Goal: Find specific page/section: Find specific page/section

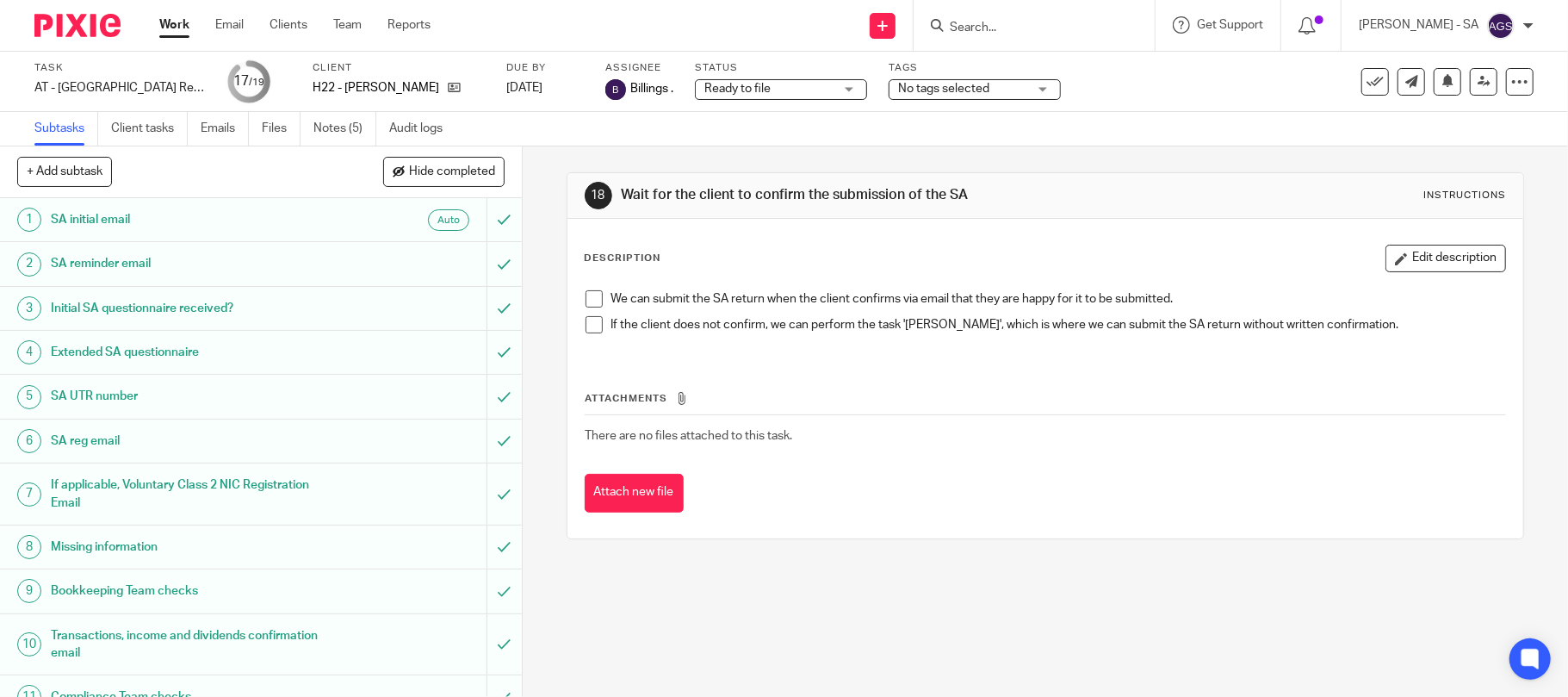
click at [1048, 29] on input "Search" at bounding box center [1025, 29] width 155 height 16
type input "E7"
click at [1038, 74] on link at bounding box center [1089, 74] width 291 height 40
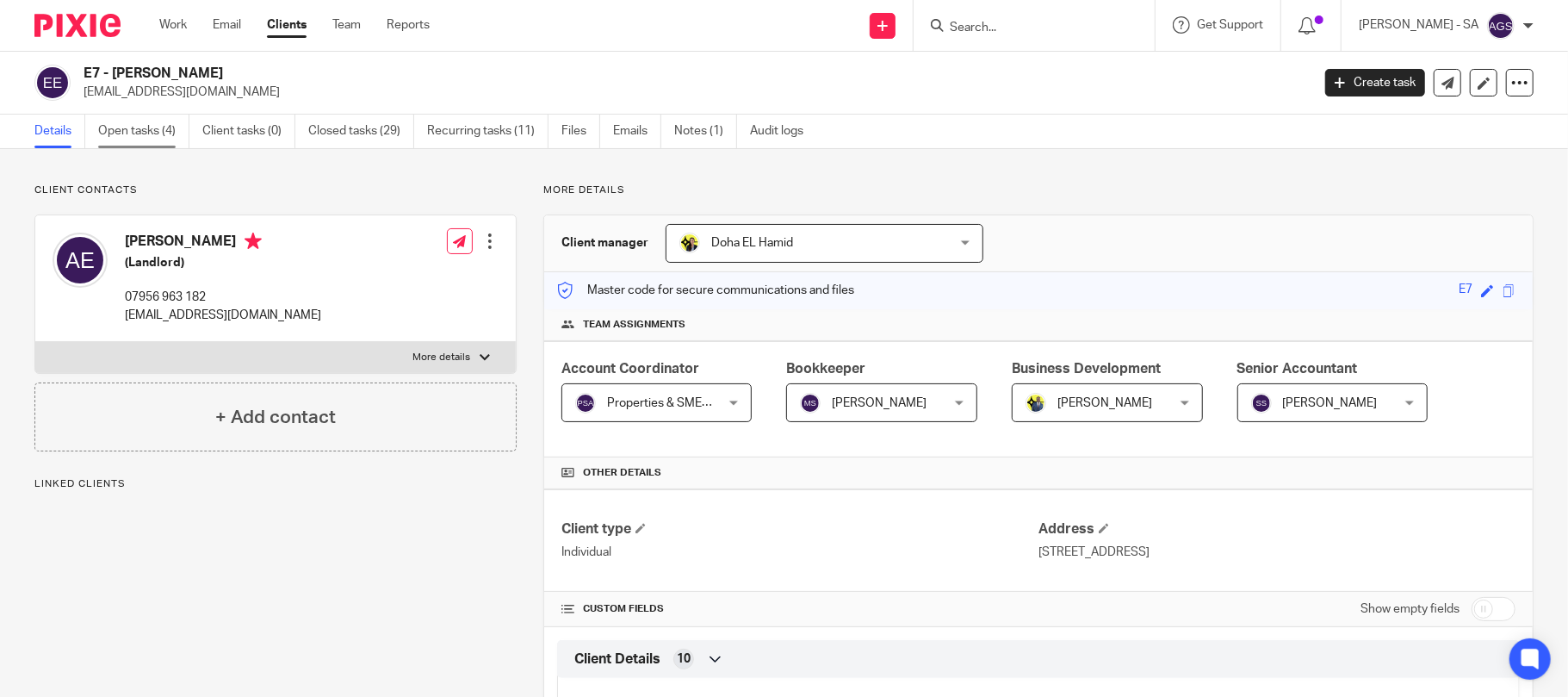
click at [128, 126] on link "Open tasks (4)" at bounding box center [143, 132] width 91 height 34
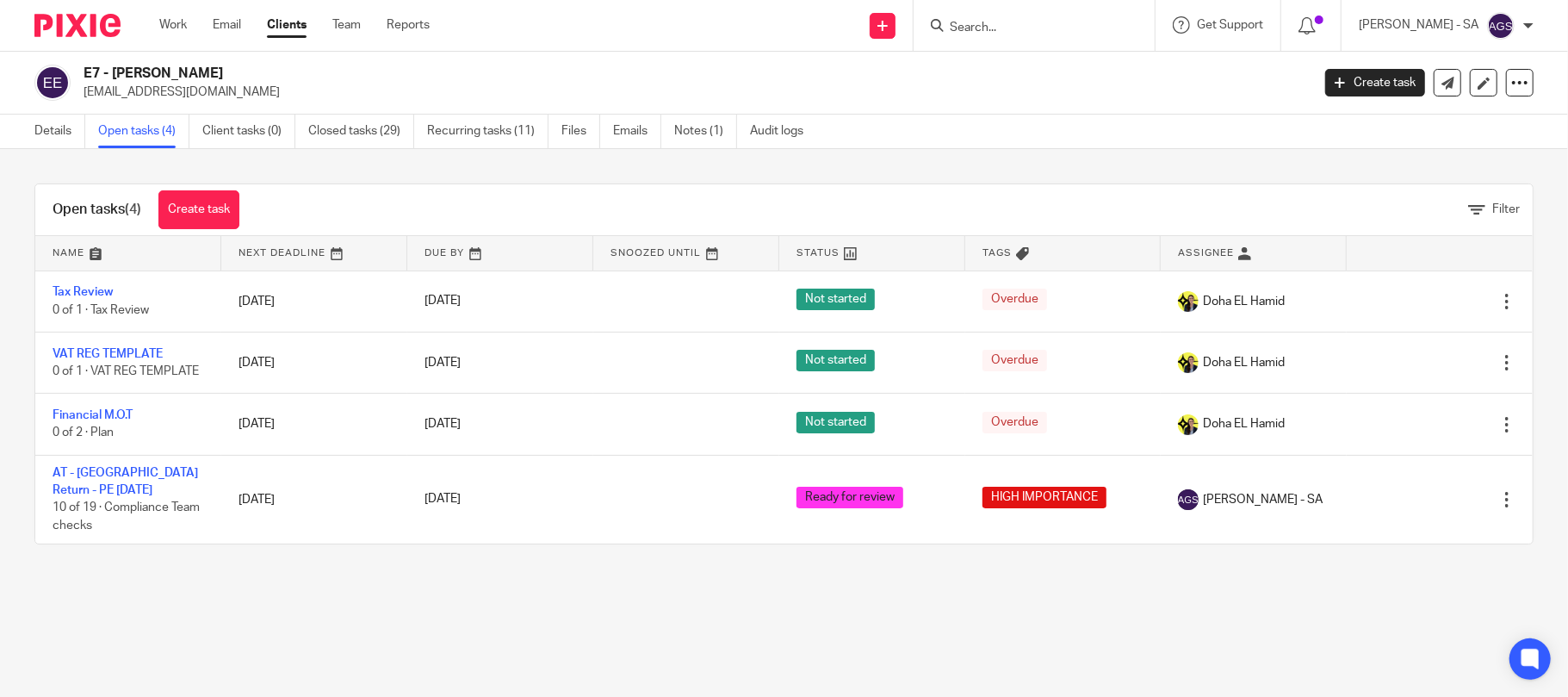
click at [452, 579] on div "Open tasks (4) Create task Filter Name Next Deadline Due By Snoozed Until Statu…" at bounding box center [784, 364] width 1568 height 430
click at [1007, 29] on input "Search" at bounding box center [1025, 29] width 155 height 16
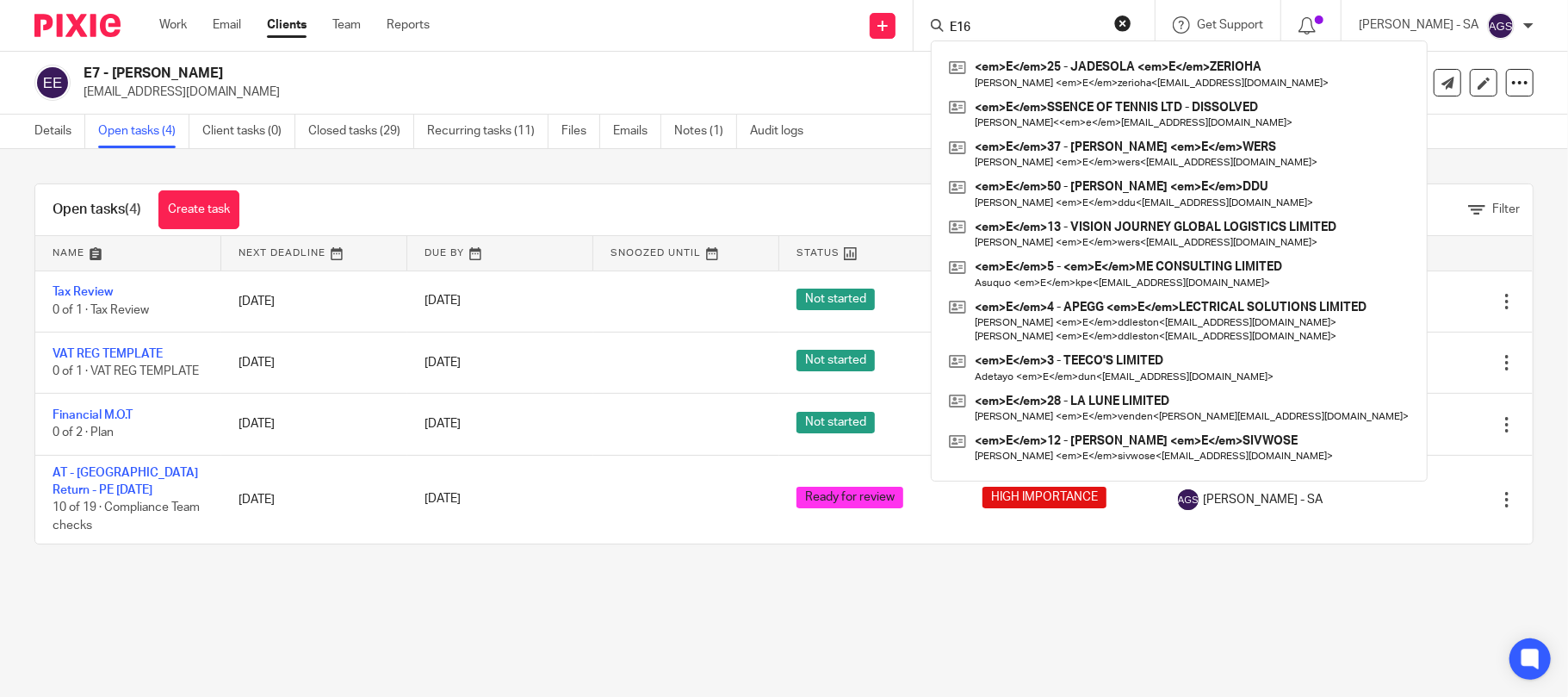
type input "E16"
click button "submit" at bounding box center [0, 0] width 0 height 0
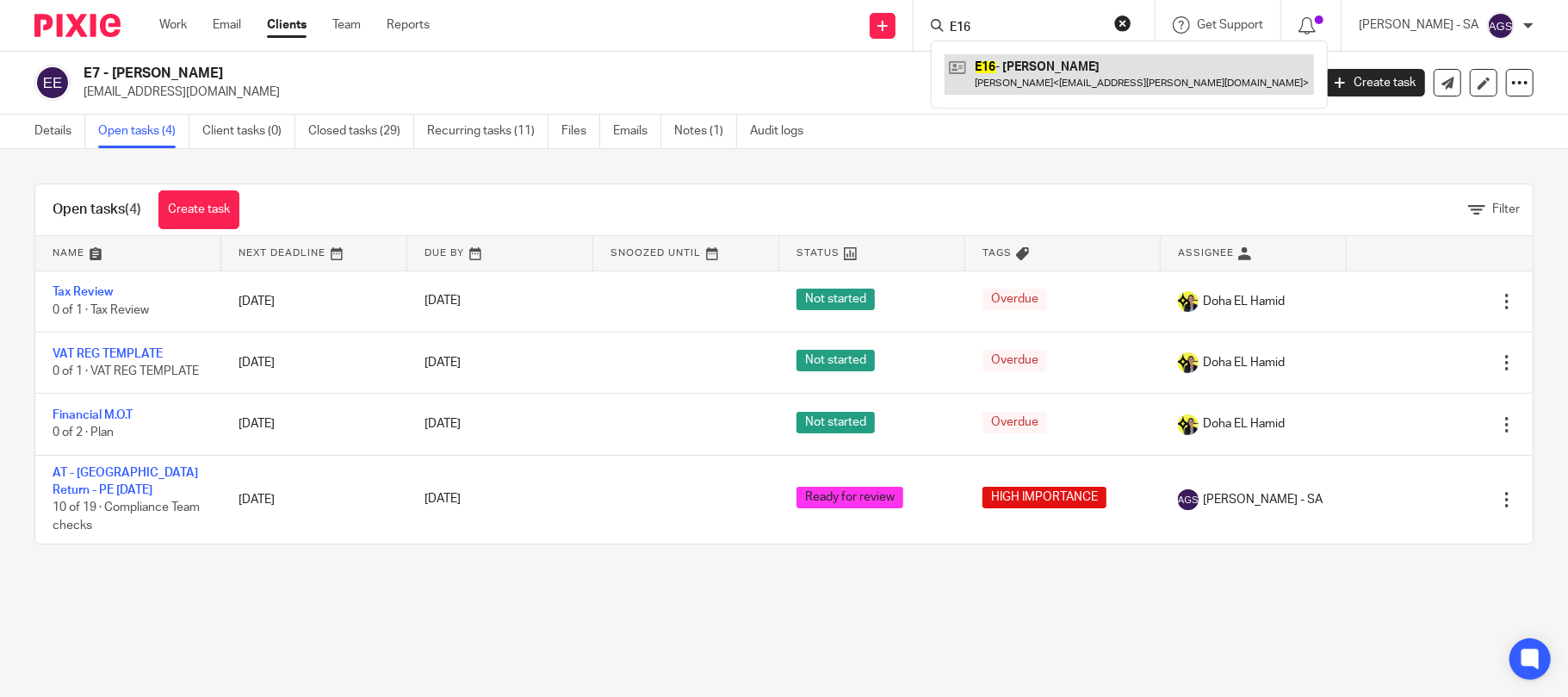
click at [1086, 79] on link at bounding box center [1129, 74] width 370 height 40
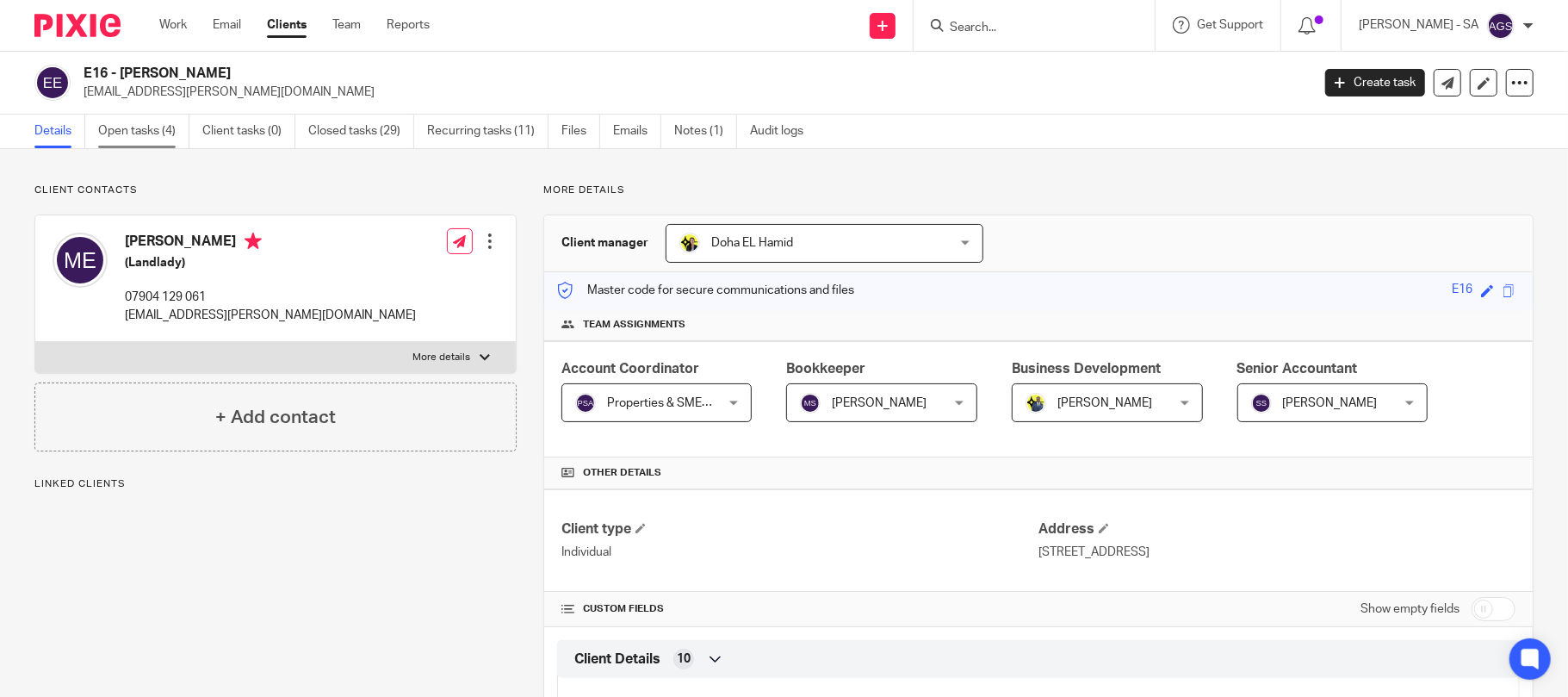
click at [149, 126] on link "Open tasks (4)" at bounding box center [143, 132] width 91 height 34
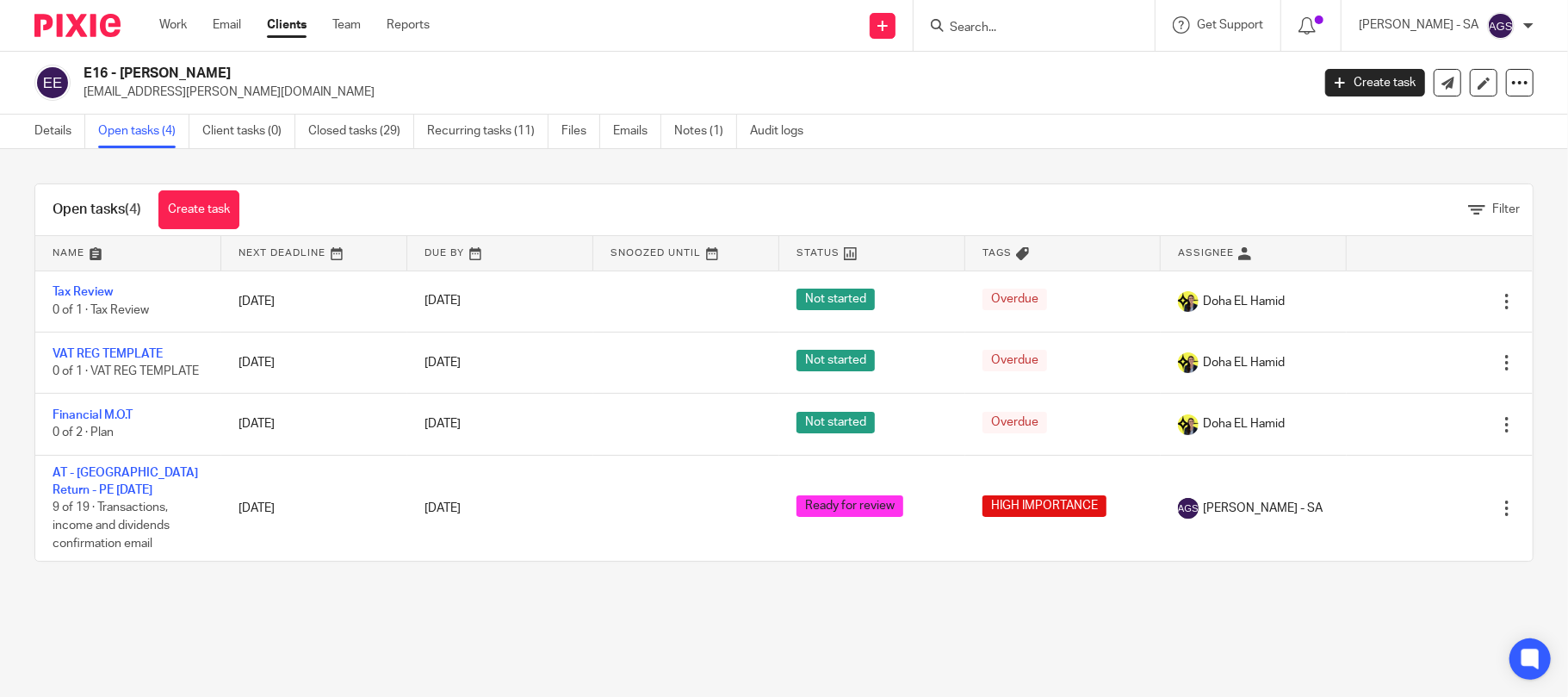
click at [441, 596] on div "Open tasks (4) Create task Filter Name Next Deadline Due By Snoozed Until Statu…" at bounding box center [784, 372] width 1568 height 447
click at [284, 617] on main "E16 - MARCIA ELLIOTT marciaj.elliott@gmail.com Create task Update from Companie…" at bounding box center [784, 348] width 1568 height 697
click at [210, 614] on main "E16 - MARCIA ELLIOTT marciaj.elliott@gmail.com Create task Update from Companie…" at bounding box center [784, 348] width 1568 height 697
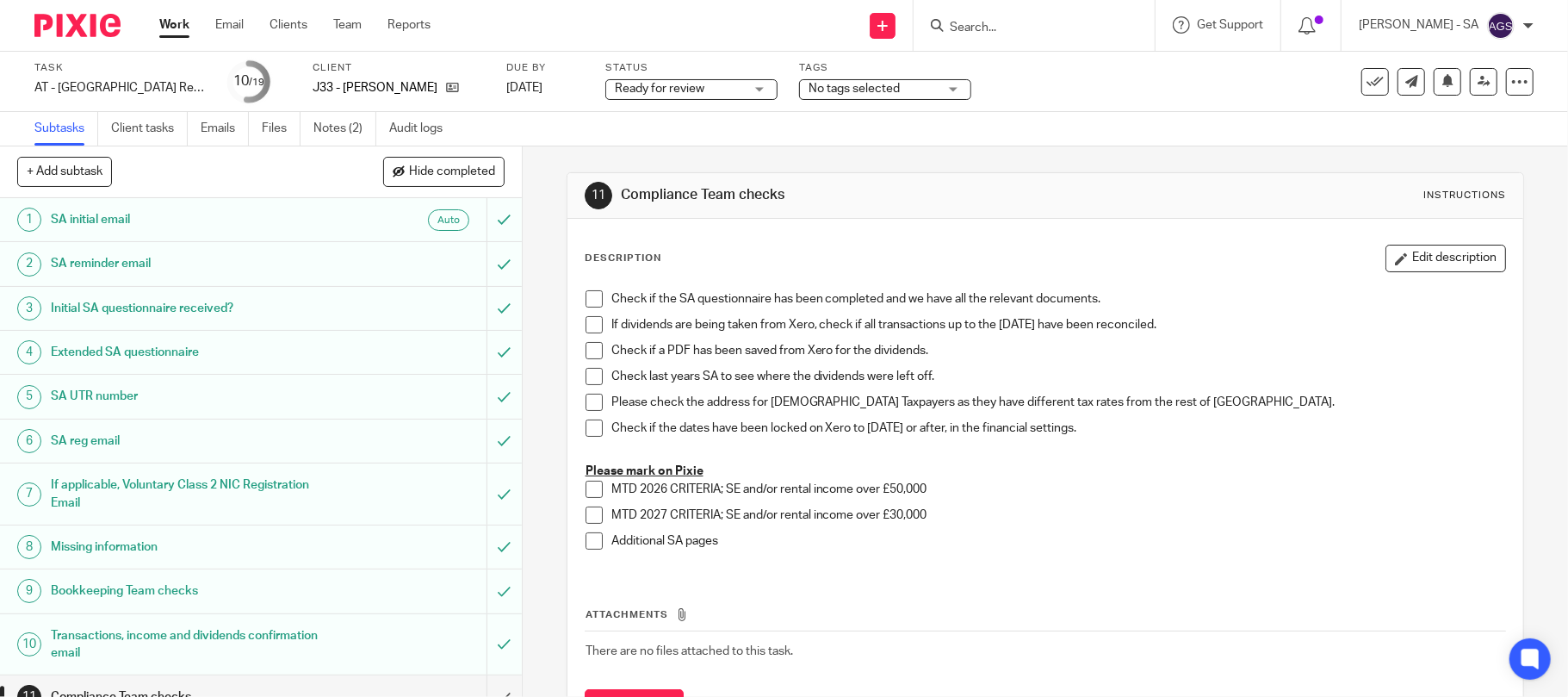
click at [695, 140] on div "Subtasks Client tasks Emails Files Notes (2) Audit logs" at bounding box center [784, 129] width 1568 height 34
click at [952, 135] on div "Subtasks Client tasks Emails Files Notes (2) Audit logs" at bounding box center [784, 129] width 1568 height 34
